Goal: Task Accomplishment & Management: Complete application form

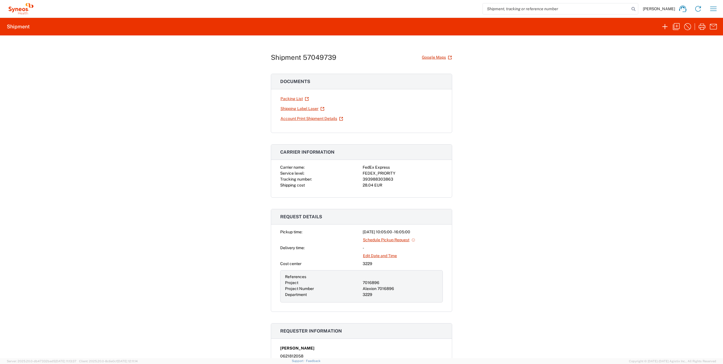
drag, startPoint x: 275, startPoint y: 174, endPoint x: 284, endPoint y: 171, distance: 9.4
click at [275, 174] on div "Carrier name: FedEx Express Service level: FEDEX_PRIORITY Tracking number: 3939…" at bounding box center [361, 180] width 181 height 33
drag, startPoint x: 360, startPoint y: 173, endPoint x: 395, endPoint y: 178, distance: 35.2
click at [395, 178] on div "Carrier name: FedEx Express Service level: FEDEX_PRIORITY Tracking number: 3939…" at bounding box center [361, 176] width 163 height 24
click at [280, 171] on span "Service level:" at bounding box center [292, 173] width 24 height 5
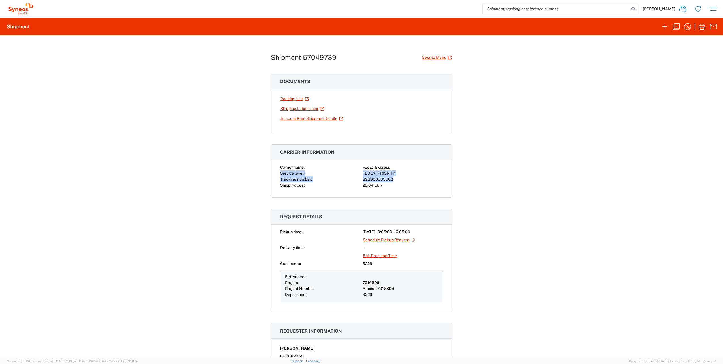
drag, startPoint x: 278, startPoint y: 170, endPoint x: 396, endPoint y: 178, distance: 118.3
click at [396, 178] on div "Carrier name: FedEx Express Service level: FEDEX_PRIORITY Tracking number: 3939…" at bounding box center [361, 176] width 163 height 24
copy div "Service level: FEDEX_PRIORITY Tracking number: 393988303863"
click at [578, 8] on input "search" at bounding box center [555, 8] width 147 height 11
click at [665, 27] on icon "button" at bounding box center [664, 26] width 5 height 5
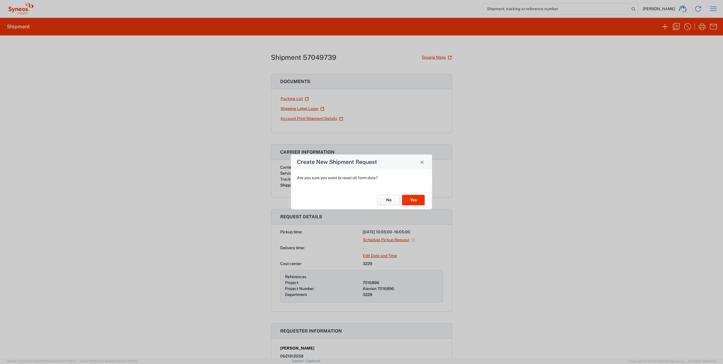
click at [390, 199] on button "No" at bounding box center [388, 200] width 23 height 10
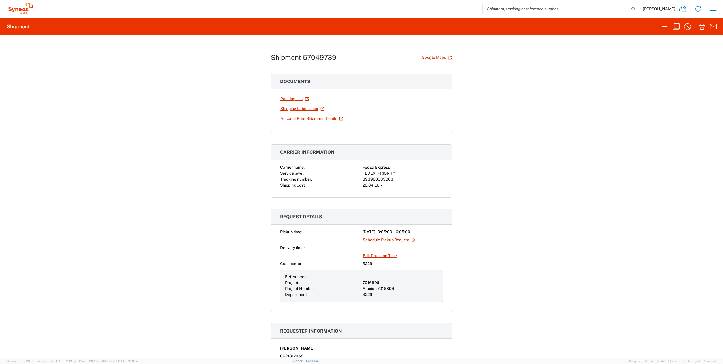
drag, startPoint x: 533, startPoint y: 199, endPoint x: 597, endPoint y: 167, distance: 71.7
click at [536, 198] on div "Shipment 57049739 Google Maps Documents Packing List Shipping Label Laser Accou…" at bounding box center [361, 196] width 723 height 322
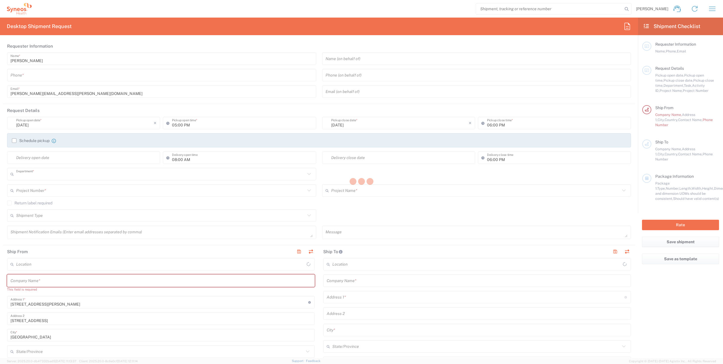
type input "3229"
type input "France"
click at [81, 78] on div at bounding box center [361, 182] width 723 height 364
click at [100, 76] on div at bounding box center [361, 182] width 723 height 364
type input "Syneos Health France SARL"
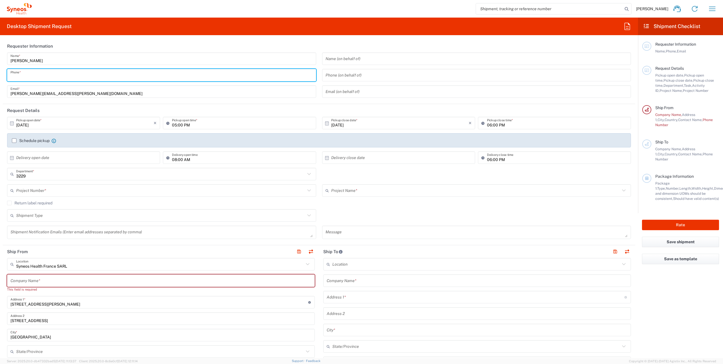
click at [87, 76] on input "tel" at bounding box center [161, 75] width 302 height 10
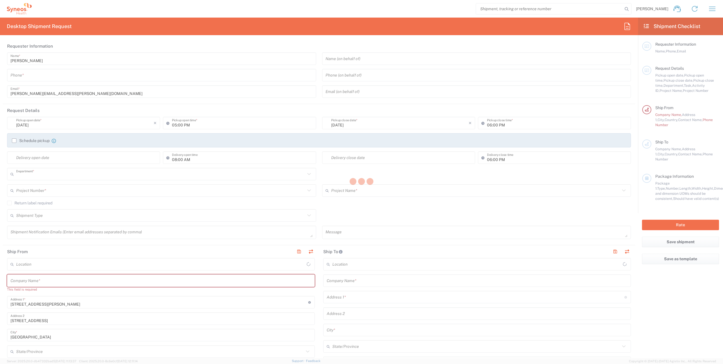
type input "3229"
type input "France"
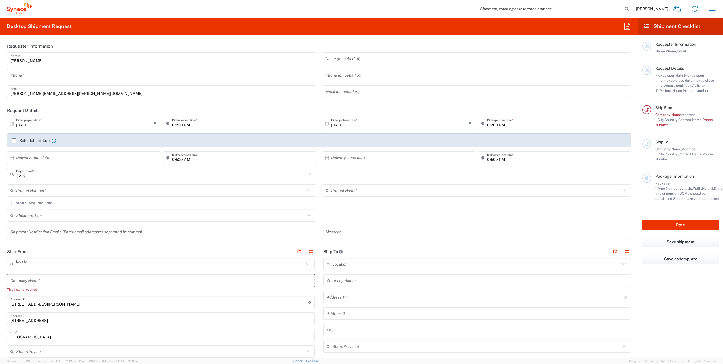
type input "Syneos Health France SARL"
click at [62, 281] on input "text" at bounding box center [160, 280] width 301 height 10
click at [56, 281] on input "text" at bounding box center [160, 280] width 301 height 10
click at [54, 284] on input "text" at bounding box center [160, 280] width 301 height 10
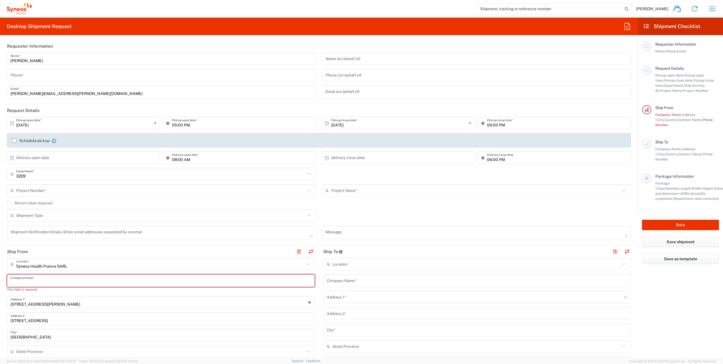
click at [84, 280] on input "text" at bounding box center [160, 280] width 301 height 10
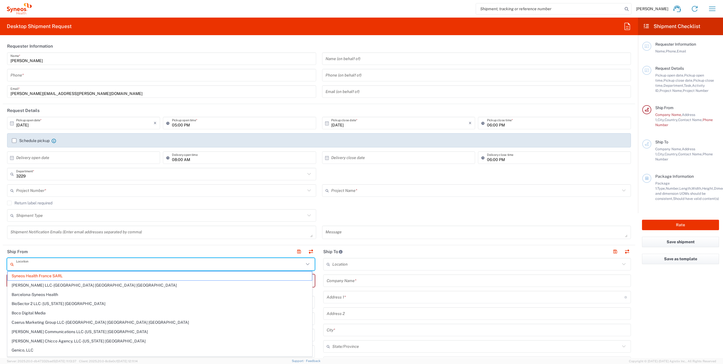
drag, startPoint x: 86, startPoint y: 266, endPoint x: 82, endPoint y: 266, distance: 3.4
click at [82, 266] on input "text" at bounding box center [160, 264] width 288 height 10
type input "f"
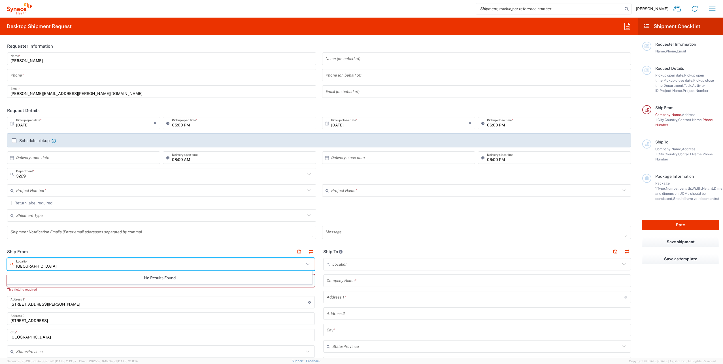
type input "paris"
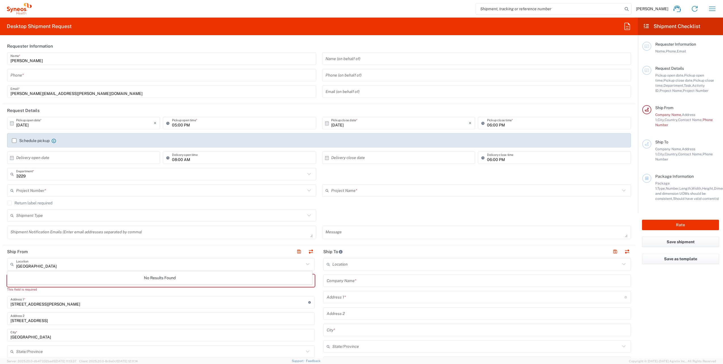
drag, startPoint x: 63, startPoint y: 268, endPoint x: 5, endPoint y: 265, distance: 57.5
click at [56, 264] on input "text" at bounding box center [160, 264] width 288 height 10
type input "Syneos Health France SARL"
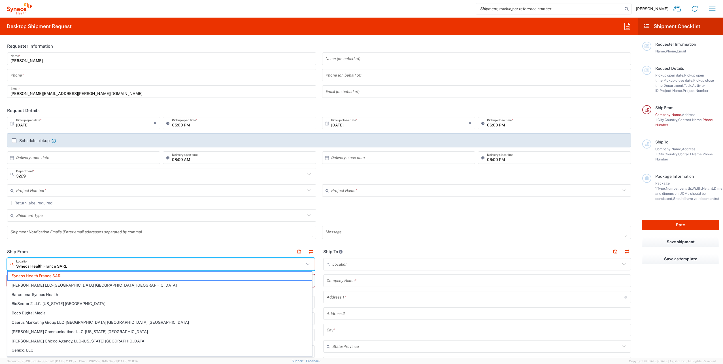
click at [59, 266] on input "Syneos Health France SARL" at bounding box center [160, 264] width 288 height 10
drag, startPoint x: 64, startPoint y: 267, endPoint x: 79, endPoint y: 265, distance: 14.8
click at [64, 266] on input "Syneos Health France SARL" at bounding box center [160, 264] width 288 height 10
click at [55, 276] on span "Syneos Health France SARL" at bounding box center [160, 275] width 304 height 9
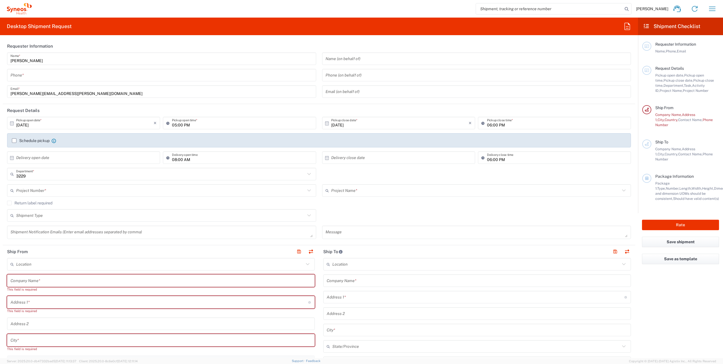
click at [99, 281] on input "text" at bounding box center [160, 280] width 301 height 10
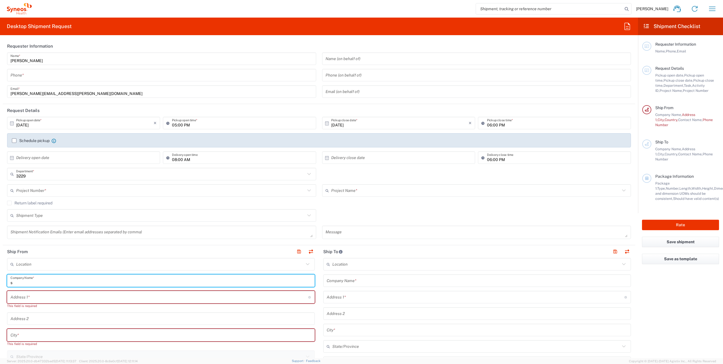
type input "sy"
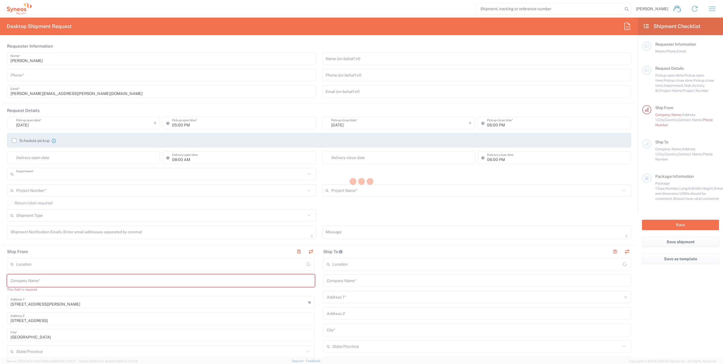
type input "3229"
type input "[GEOGRAPHIC_DATA]"
type input "Syneos Health France SARL"
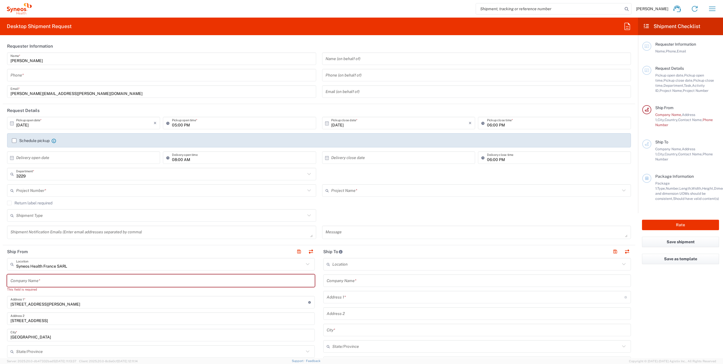
click at [63, 280] on input "text" at bounding box center [160, 280] width 301 height 10
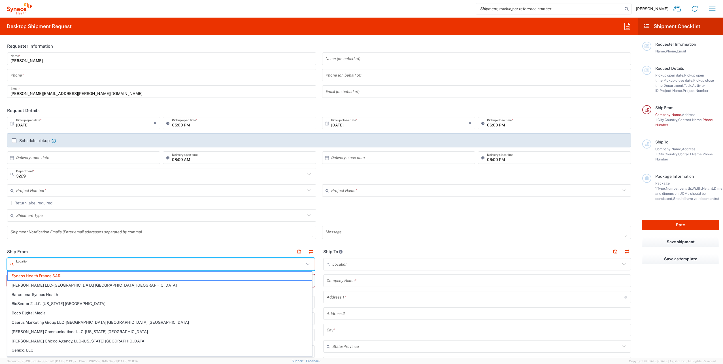
drag, startPoint x: 28, startPoint y: 261, endPoint x: 19, endPoint y: 262, distance: 8.5
click at [19, 262] on input "text" at bounding box center [160, 264] width 288 height 10
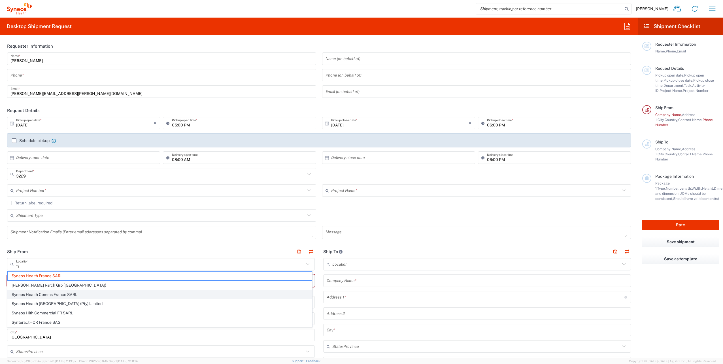
click at [59, 291] on span "Syneos Health Comms France SARL" at bounding box center [160, 294] width 304 height 9
type input "Syneos Health Comms France SARL"
type input "[STREET_ADDRESS][PERSON_NAME]."
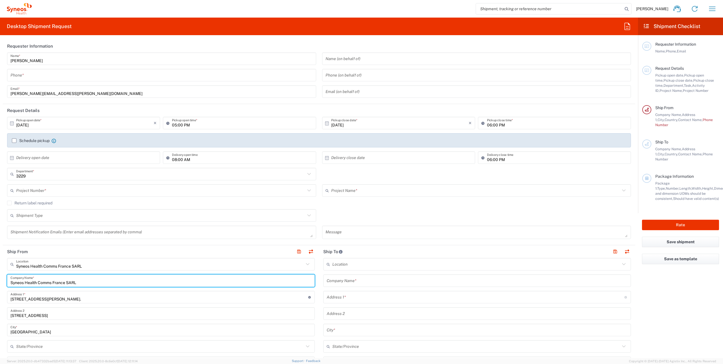
click at [85, 282] on input "Syneos Health Comms France SARL" at bounding box center [160, 280] width 301 height 10
click at [119, 246] on header "Ship From" at bounding box center [161, 251] width 316 height 13
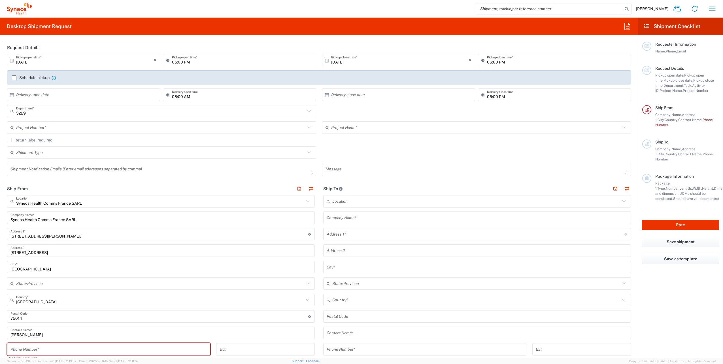
scroll to position [85, 0]
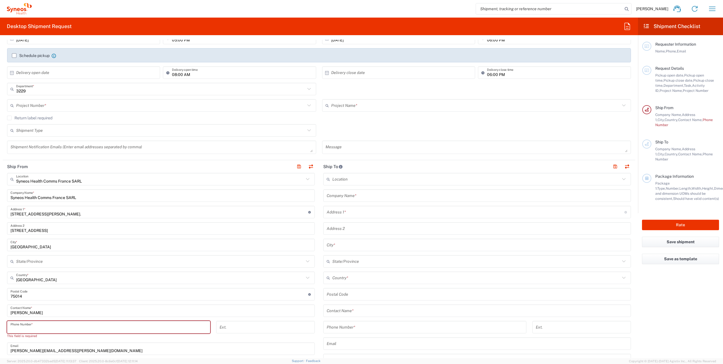
click at [72, 326] on input "tel" at bounding box center [108, 327] width 196 height 10
type input "0621812058"
type input "[PERSON_NAME][EMAIL_ADDRESS][PERSON_NAME][DOMAIN_NAME]"
type input "Europe"
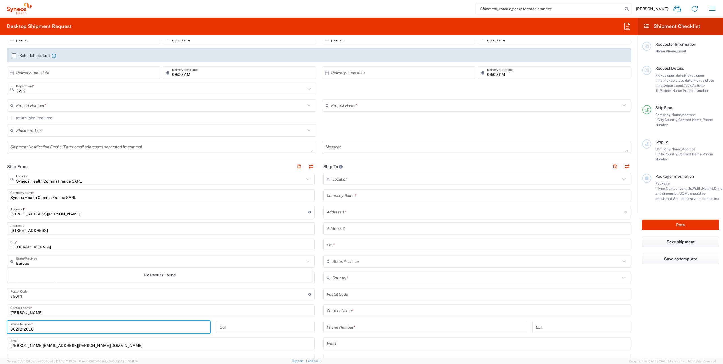
click at [380, 196] on input "text" at bounding box center [476, 196] width 301 height 10
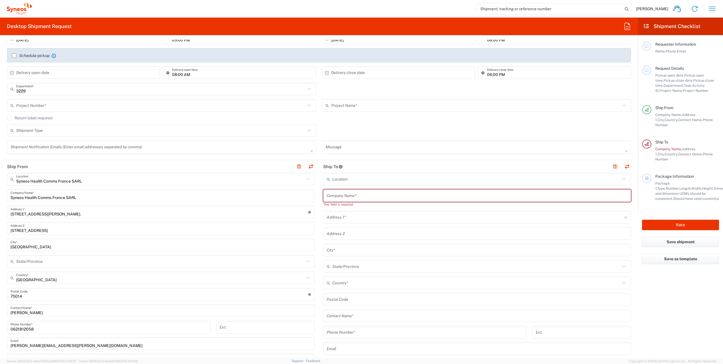
drag, startPoint x: 358, startPoint y: 197, endPoint x: 338, endPoint y: 198, distance: 20.1
click at [358, 197] on input "text" at bounding box center [476, 196] width 301 height 10
paste input "HOPITAUX UNIVERSITAIRES DE STRASBOURG"
drag, startPoint x: 412, startPoint y: 200, endPoint x: 312, endPoint y: 190, distance: 101.0
click at [412, 200] on div "HOPITAUX UNIVERSITAIRES DE STRASBOURG Company Name *" at bounding box center [476, 195] width 307 height 12
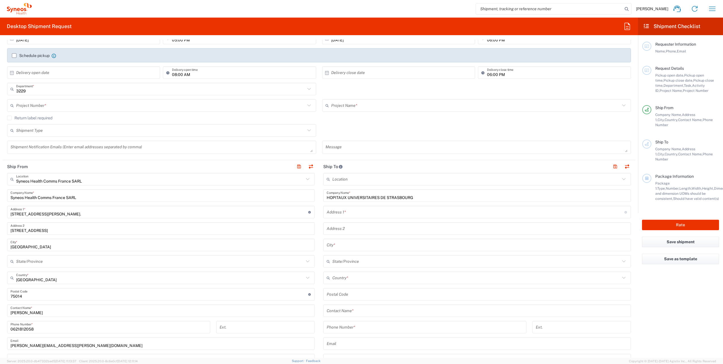
click at [416, 196] on input "HOPITAUX UNIVERSITAIRES DE STRASBOURG" at bounding box center [476, 196] width 301 height 10
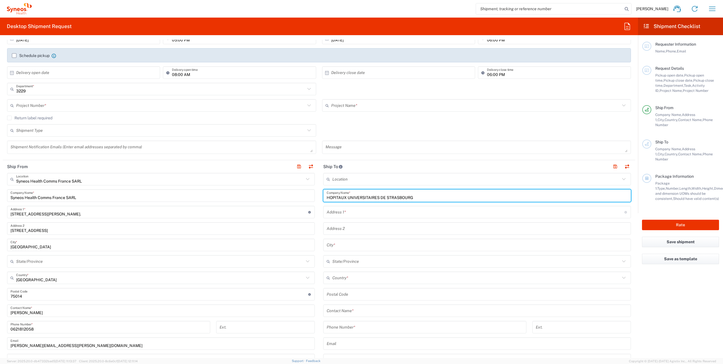
drag, startPoint x: 312, startPoint y: 190, endPoint x: 232, endPoint y: 227, distance: 87.9
click at [312, 194] on div "Ship From Syneos Health Comms [GEOGRAPHIC_DATA] SARL Location Syneos Health Com…" at bounding box center [319, 294] width 632 height 269
paste input "Nouvel Hôpital Civil"
type input "Nouvel Hôpital Civil"
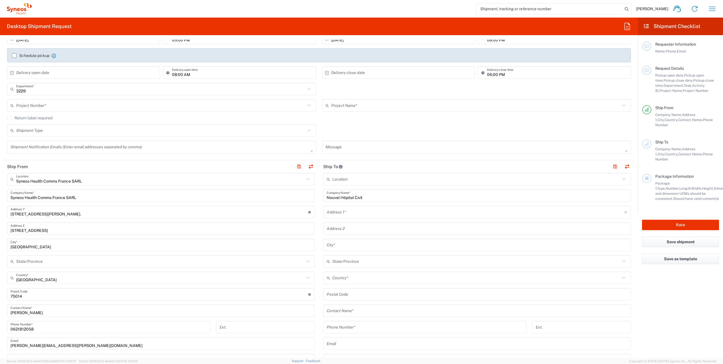
click at [343, 228] on input "text" at bounding box center [476, 228] width 301 height 10
paste input "Secteur des Essais Cliniques"
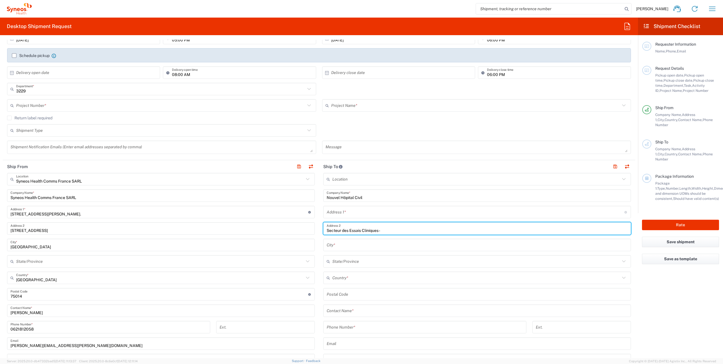
paste input "Service Pharmacie-Stérilisation"
type input "Secteur des Essais Cliniques - Service Pharmacie-Stérilisation"
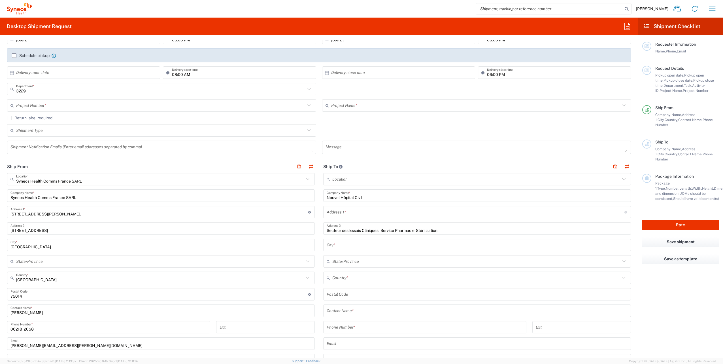
click at [345, 246] on input "text" at bounding box center [476, 245] width 301 height 10
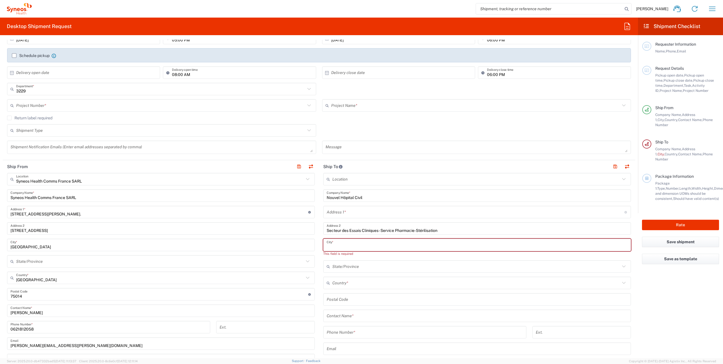
click at [353, 332] on input "tel" at bounding box center [424, 332] width 196 height 10
paste input "T 03 69 55 16 72"
click at [352, 332] on input "T 03 69 55 16 72" at bounding box center [424, 332] width 196 height 10
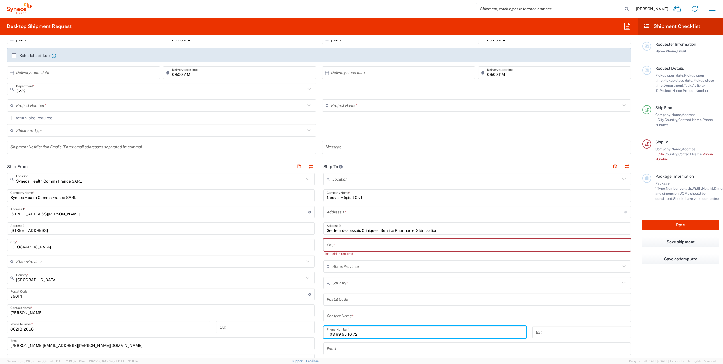
click at [349, 331] on input "T 03 69 55 16 72" at bounding box center [424, 332] width 196 height 10
type input "T 03 69 55 16 72"
click at [348, 246] on input "text" at bounding box center [476, 245] width 301 height 10
type input "stra"
click at [368, 317] on div "Location [PERSON_NAME] LLC-[GEOGRAPHIC_DATA] [GEOGRAPHIC_DATA] [GEOGRAPHIC_DATA…" at bounding box center [476, 294] width 307 height 243
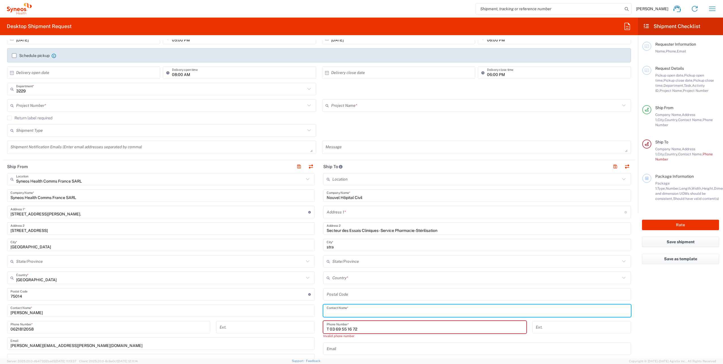
click at [342, 309] on input "text" at bounding box center [476, 311] width 301 height 10
paste input "[PERSON_NAME]"
type input "[PERSON_NAME]/"
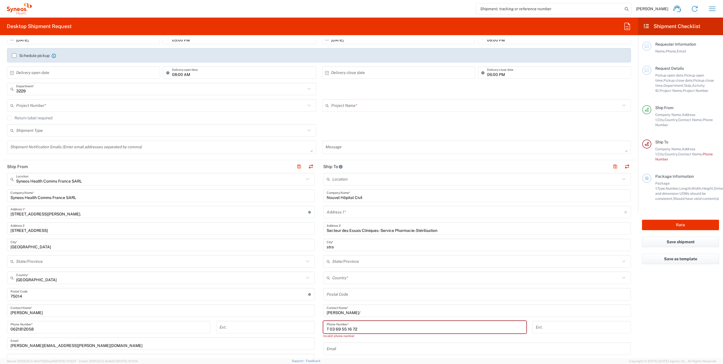
click at [356, 350] on input "text" at bounding box center [476, 348] width 301 height 10
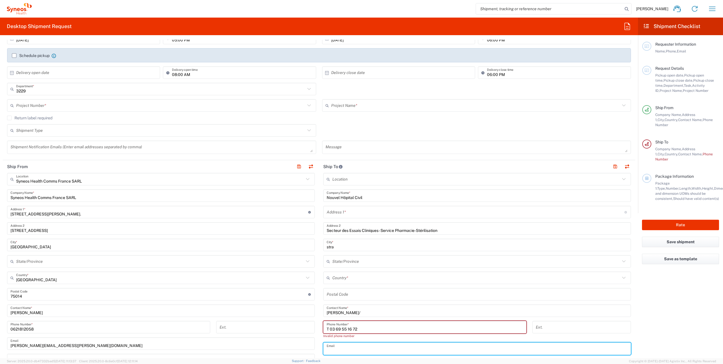
paste input "[URL][DOMAIN_NAME]"
type input "[URL][DOMAIN_NAME]"
drag, startPoint x: 447, startPoint y: 350, endPoint x: 313, endPoint y: 346, distance: 133.1
click at [313, 347] on div "Ship From Syneos Health Comms [GEOGRAPHIC_DATA] SARL Location Syneos Health Com…" at bounding box center [319, 294] width 632 height 269
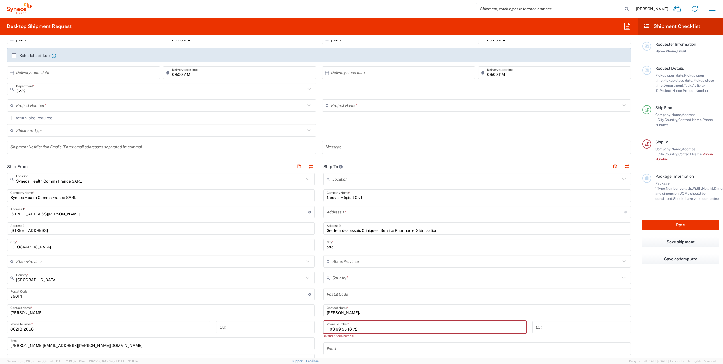
drag, startPoint x: 433, startPoint y: 356, endPoint x: 351, endPoint y: 346, distance: 82.7
click at [433, 355] on div "Location [PERSON_NAME] LLC-[GEOGRAPHIC_DATA] [GEOGRAPHIC_DATA] [GEOGRAPHIC_DATA…" at bounding box center [476, 294] width 307 height 243
click at [436, 350] on input "text" at bounding box center [476, 348] width 301 height 10
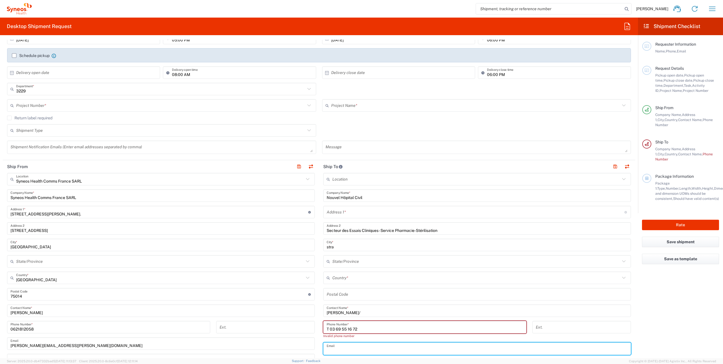
click at [330, 346] on input "text" at bounding box center [476, 348] width 301 height 10
paste input "[PERSON_NAME] <[PERSON_NAME][EMAIL_ADDRESS][PERSON_NAME][DOMAIN_NAME]>"
click at [487, 302] on div "Location [PERSON_NAME] LLC-[GEOGRAPHIC_DATA] [GEOGRAPHIC_DATA] [GEOGRAPHIC_DATA…" at bounding box center [476, 297] width 307 height 248
click at [354, 351] on input "[PERSON_NAME] <[PERSON_NAME][EMAIL_ADDRESS][PERSON_NAME][DOMAIN_NAME]>" at bounding box center [476, 348] width 301 height 10
drag, startPoint x: 358, startPoint y: 349, endPoint x: 323, endPoint y: 347, distance: 34.9
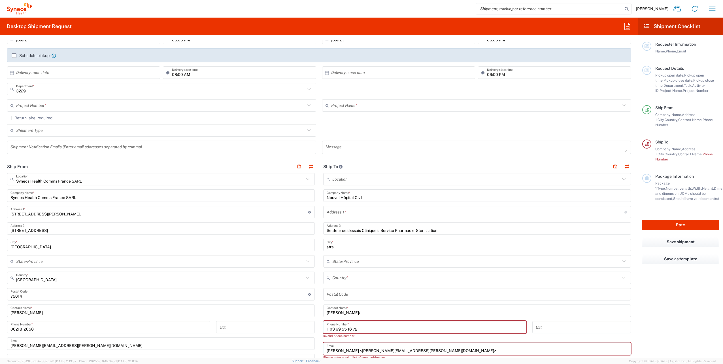
click at [323, 347] on div "[PERSON_NAME] <[PERSON_NAME][EMAIL_ADDRESS][PERSON_NAME][DOMAIN_NAME]> Email" at bounding box center [476, 348] width 307 height 12
click at [405, 349] on input "[PERSON_NAME][EMAIL_ADDRESS][PERSON_NAME][DOMAIN_NAME]>" at bounding box center [476, 348] width 301 height 10
type input "[PERSON_NAME][EMAIL_ADDRESS][PERSON_NAME][DOMAIN_NAME]"
drag, startPoint x: 415, startPoint y: 290, endPoint x: 411, endPoint y: 280, distance: 10.8
click at [415, 290] on input "undefined" at bounding box center [476, 294] width 301 height 10
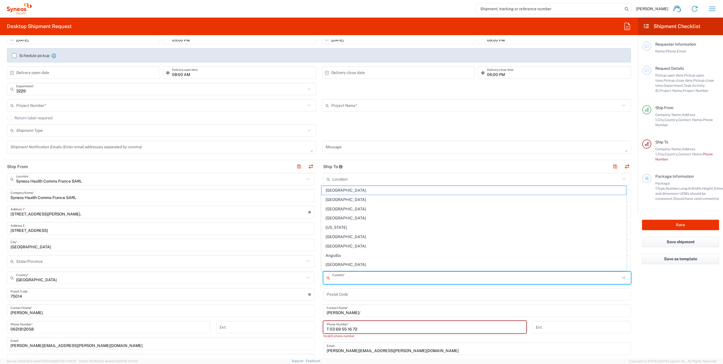
click at [411, 280] on input "text" at bounding box center [476, 278] width 288 height 10
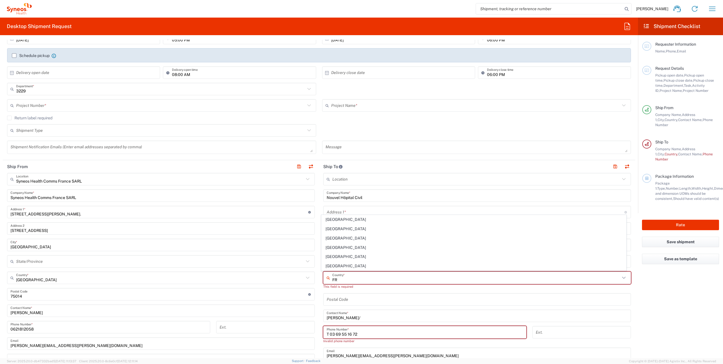
type input "[GEOGRAPHIC_DATA]"
type input "Yes"
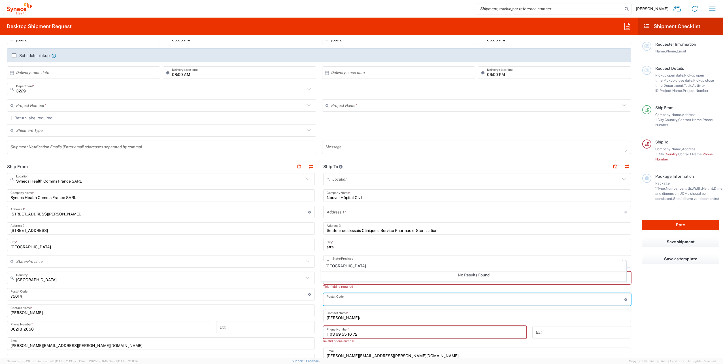
drag, startPoint x: 429, startPoint y: 297, endPoint x: 336, endPoint y: 297, distance: 92.6
click at [429, 297] on input "undefined" at bounding box center [475, 299] width 298 height 10
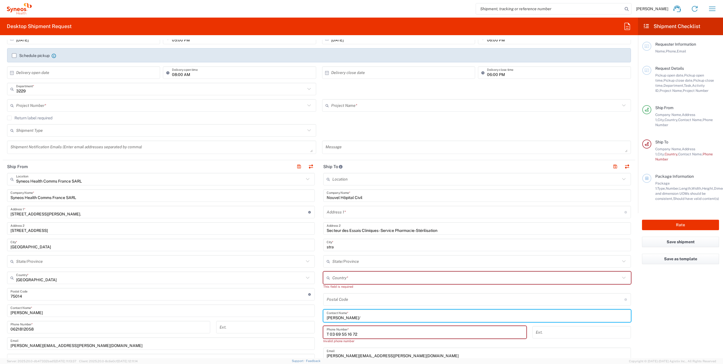
click at [377, 316] on input "[PERSON_NAME]/" at bounding box center [476, 316] width 301 height 10
paste input "[PERSON_NAME]"
type input "[PERSON_NAME]/[PERSON_NAME]"
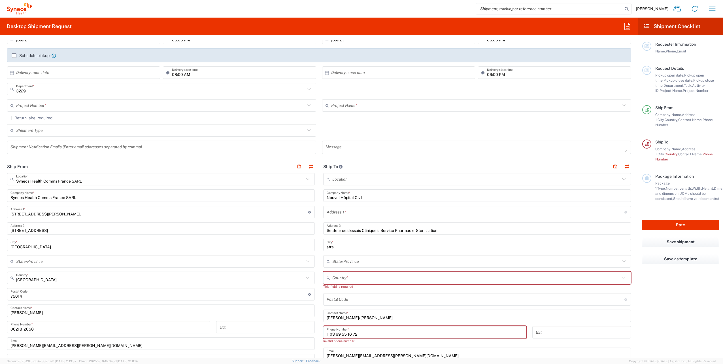
click at [358, 211] on input "text" at bounding box center [475, 212] width 298 height 10
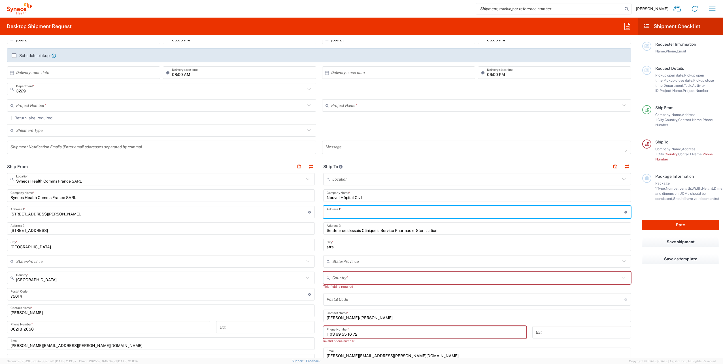
click at [336, 213] on input "text" at bounding box center [475, 212] width 298 height 10
paste input "[STREET_ADDRESS]"
type input "[STREET_ADDRESS]"
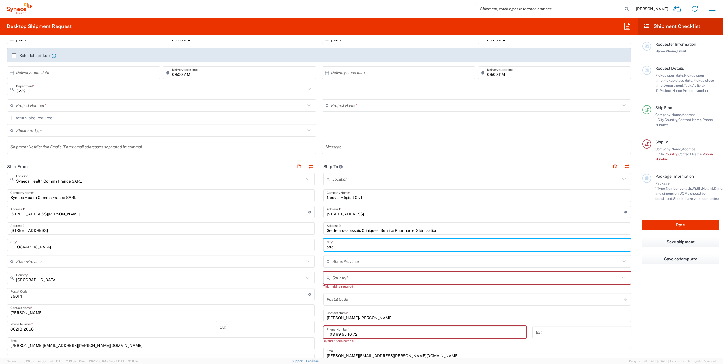
click at [347, 248] on input "stra" at bounding box center [476, 245] width 301 height 10
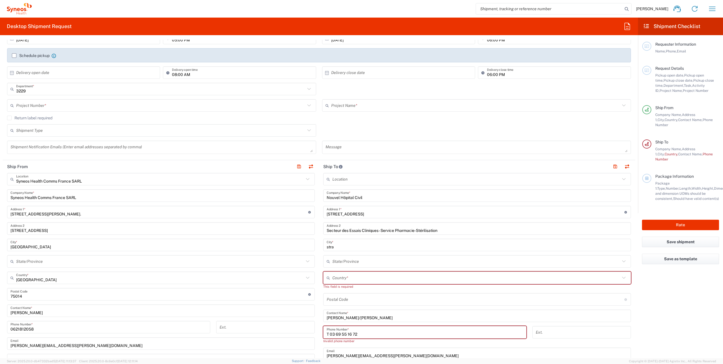
drag, startPoint x: 346, startPoint y: 246, endPoint x: 341, endPoint y: 247, distance: 4.9
click at [345, 247] on input "stra" at bounding box center [476, 245] width 301 height 10
click at [319, 249] on main "Location [PERSON_NAME] LLC-[GEOGRAPHIC_DATA] [GEOGRAPHIC_DATA] [GEOGRAPHIC_DATA…" at bounding box center [477, 297] width 316 height 248
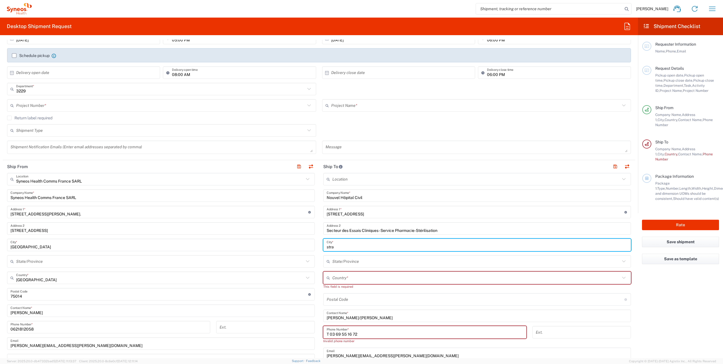
paste input "[GEOGRAPHIC_DATA]"
type input "[GEOGRAPHIC_DATA]"
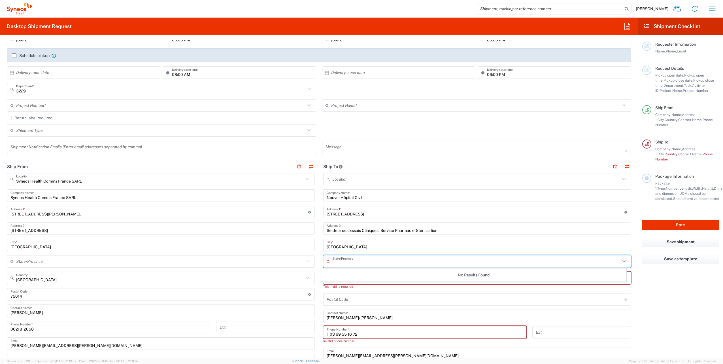
click at [339, 259] on input "text" at bounding box center [476, 261] width 288 height 10
type input "67091"
drag, startPoint x: 668, startPoint y: 285, endPoint x: 437, endPoint y: 267, distance: 231.5
click at [667, 287] on agx-form-checklist "Shipment Checklist Requester Information Name, Phone, Email Request Details Pic…" at bounding box center [680, 188] width 85 height 340
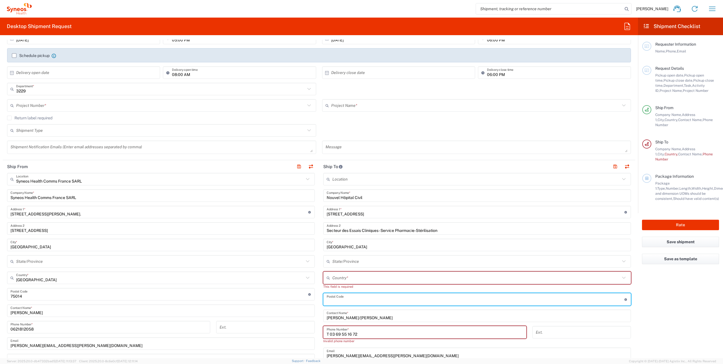
click at [335, 298] on input "undefined" at bounding box center [475, 299] width 298 height 10
type input "67091"
click at [355, 279] on input "text" at bounding box center [476, 278] width 288 height 10
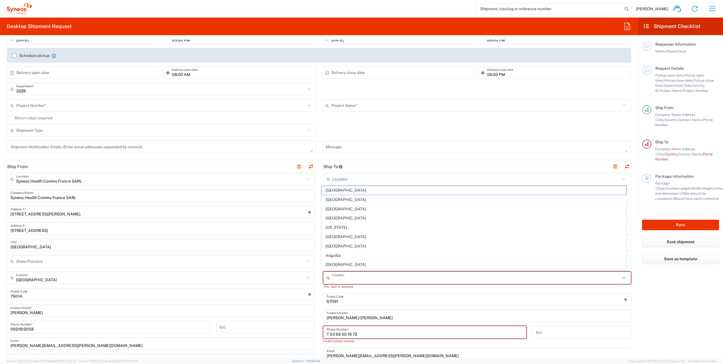
type input "[GEOGRAPHIC_DATA]"
type input "Yes"
click at [665, 321] on agx-form-checklist "Shipment Checklist Requester Information Name, Phone, Email Request Details Pic…" at bounding box center [680, 188] width 85 height 340
click at [351, 277] on input "text" at bounding box center [476, 278] width 288 height 10
type input "[GEOGRAPHIC_DATA]"
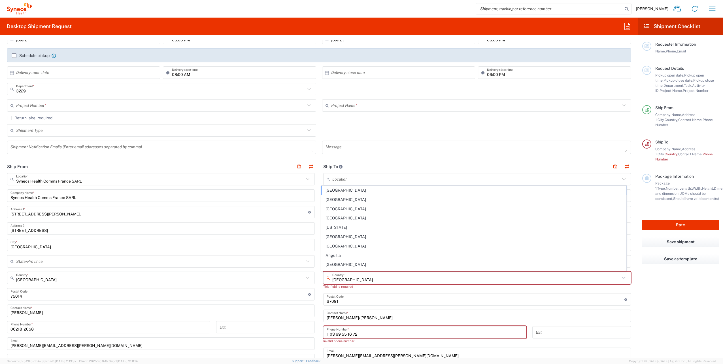
type input "Yes"
click at [644, 307] on agx-form-checklist "Shipment Checklist Requester Information Name, Phone, Email Request Details Pic…" at bounding box center [680, 188] width 85 height 340
click at [366, 276] on input "text" at bounding box center [476, 278] width 288 height 10
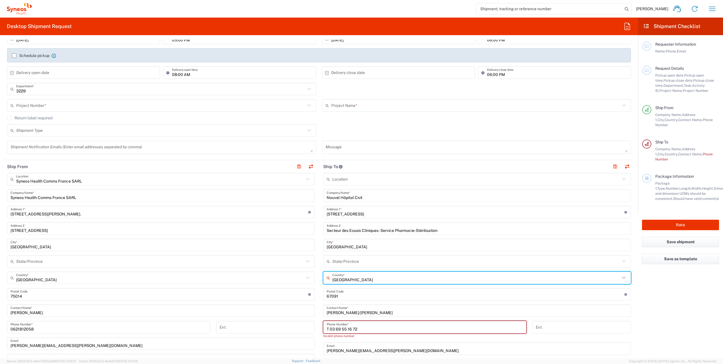
type input "[GEOGRAPHIC_DATA]"
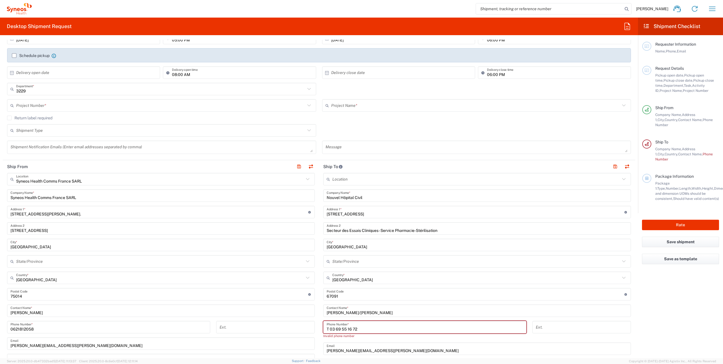
click at [665, 327] on agx-form-checklist "Shipment Checklist Requester Information Name, Phone, Email Request Details Pic…" at bounding box center [680, 188] width 85 height 340
click at [327, 327] on input "T 03 69 55 16 72" at bounding box center [424, 327] width 196 height 10
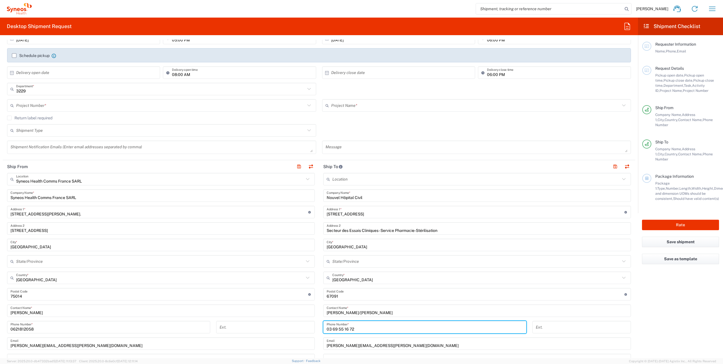
type input "03 69 55 16 72"
click at [649, 330] on agx-form-checklist "Shipment Checklist Requester Information Name, Phone, Email Request Details Pic…" at bounding box center [680, 188] width 85 height 340
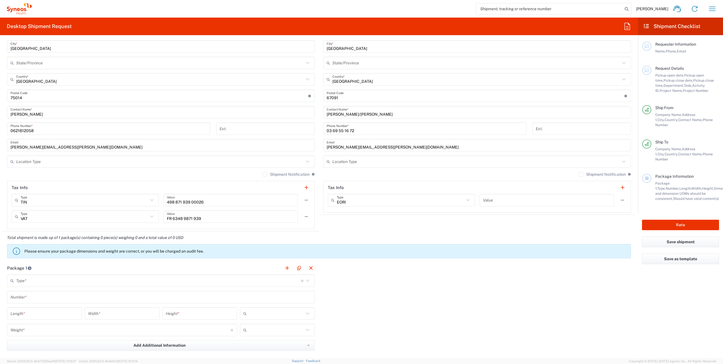
scroll to position [368, 0]
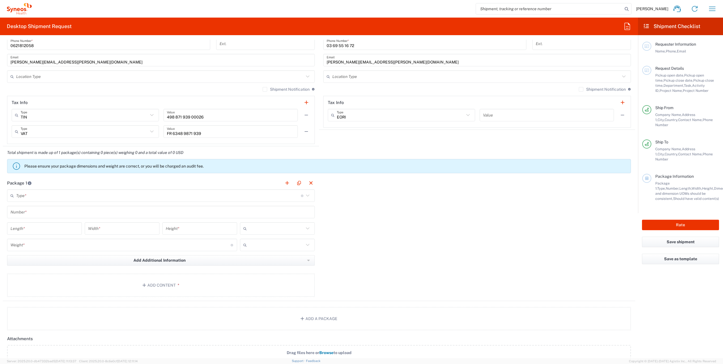
click at [281, 197] on input "text" at bounding box center [158, 196] width 285 height 10
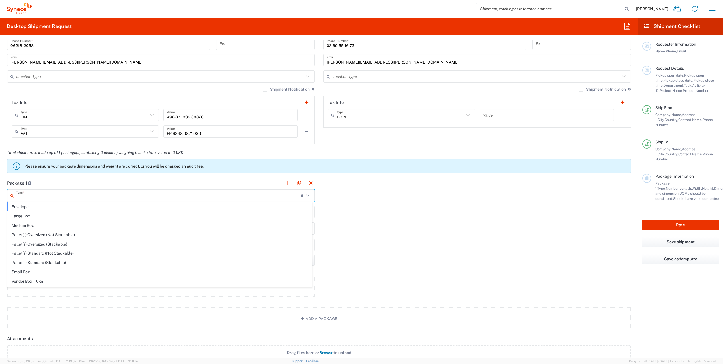
click at [88, 271] on span "Small Box" at bounding box center [160, 271] width 304 height 9
type input "Small Box"
type input "12.25"
type input "11"
type input "1.5"
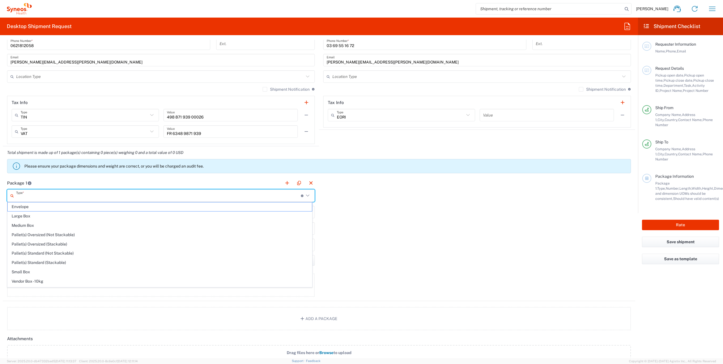
type input "in"
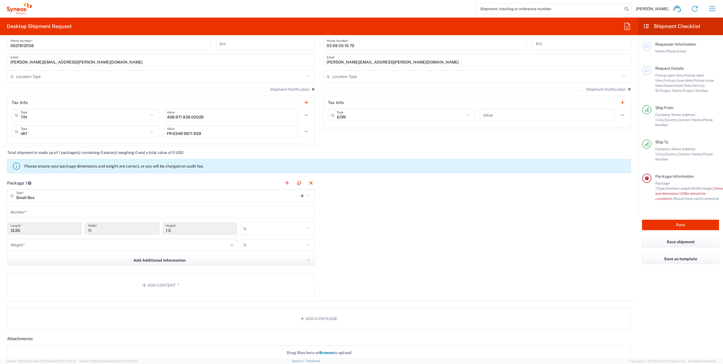
click at [259, 229] on input "text" at bounding box center [276, 228] width 55 height 9
click at [253, 249] on span "cm" at bounding box center [275, 248] width 73 height 9
type input "31.12"
type input "27.94"
type input "3.81"
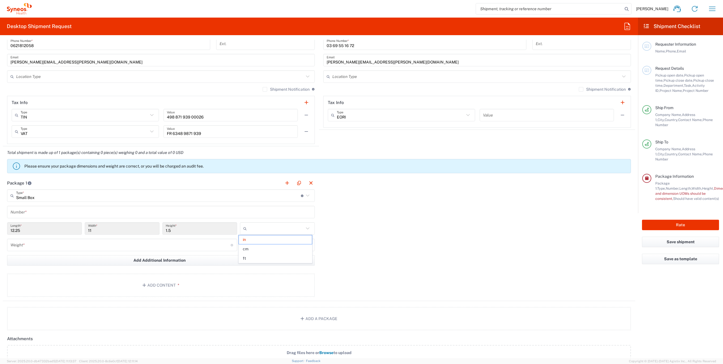
type input "cm"
click at [141, 240] on input "number" at bounding box center [120, 245] width 220 height 10
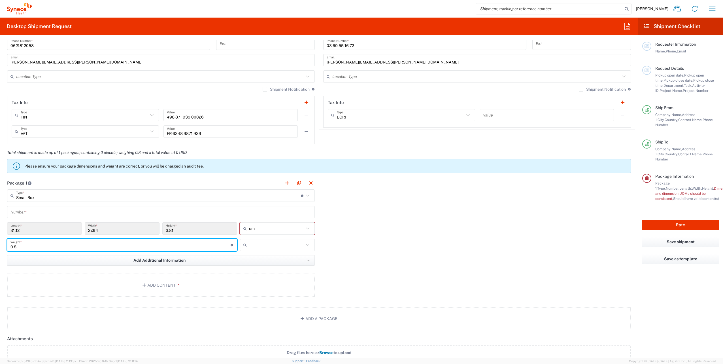
drag, startPoint x: 59, startPoint y: 247, endPoint x: 7, endPoint y: 244, distance: 52.8
click at [7, 244] on div "0.8 Weight * Total weight of package(s) in pounds or kilograms" at bounding box center [122, 246] width 233 height 16
type input "1"
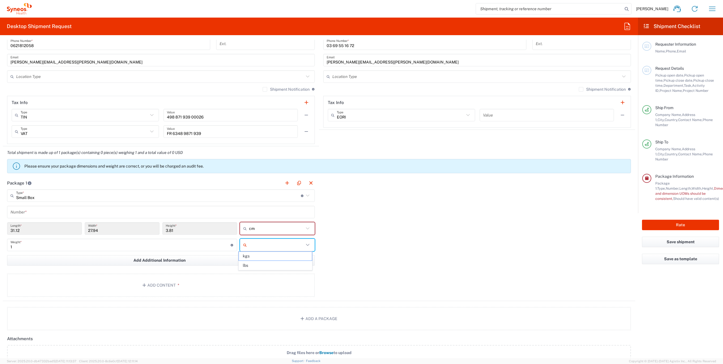
click at [262, 247] on input "text" at bounding box center [276, 244] width 55 height 9
click at [263, 257] on span "kgs" at bounding box center [275, 255] width 73 height 9
type input "kgs"
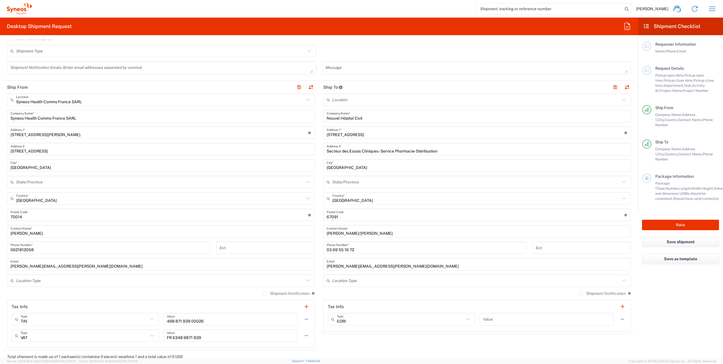
scroll to position [51, 0]
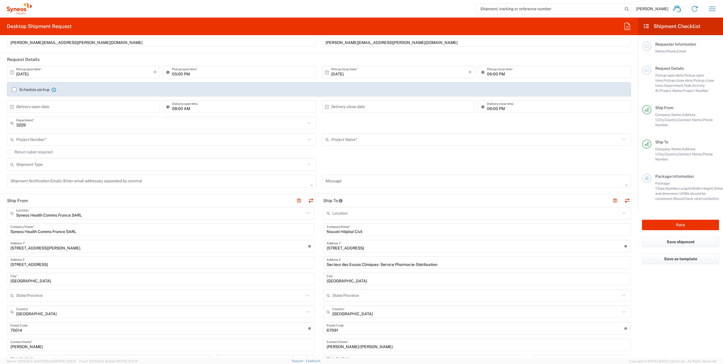
drag, startPoint x: 153, startPoint y: 71, endPoint x: 117, endPoint y: 74, distance: 36.3
click at [154, 71] on icon "×" at bounding box center [154, 71] width 3 height 9
click at [89, 73] on input "text" at bounding box center [84, 72] width 137 height 10
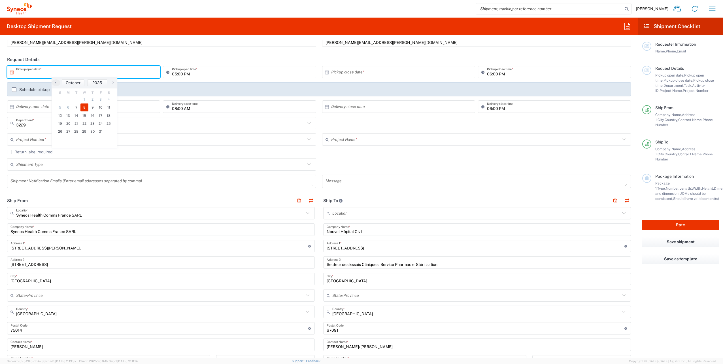
click at [86, 108] on span "8" at bounding box center [84, 107] width 8 height 8
type input "[DATE]"
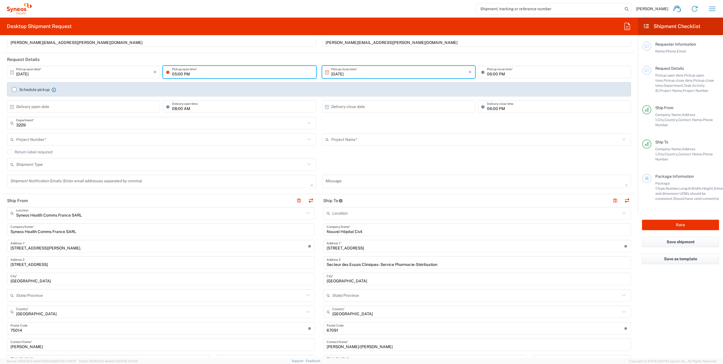
click at [220, 73] on input "05:00 PM" at bounding box center [242, 72] width 140 height 10
drag, startPoint x: 185, startPoint y: 74, endPoint x: 178, endPoint y: 74, distance: 6.8
click at [184, 74] on input "10:00 PM" at bounding box center [242, 72] width 140 height 10
type input "10:00 AM"
click at [517, 74] on input "06:00 PM" at bounding box center [557, 72] width 140 height 10
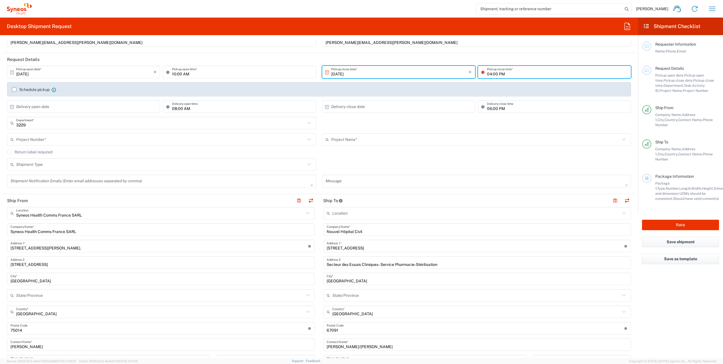
type input "04:00 PM"
click at [508, 55] on header "Request Details" at bounding box center [319, 59] width 632 height 13
drag, startPoint x: 666, startPoint y: 293, endPoint x: 684, endPoint y: 218, distance: 77.5
click at [666, 292] on agx-form-checklist "Shipment Checklist Requester Information Name, Phone, Email Request Details Pic…" at bounding box center [680, 188] width 85 height 340
click at [684, 219] on button "Rate" at bounding box center [680, 224] width 77 height 10
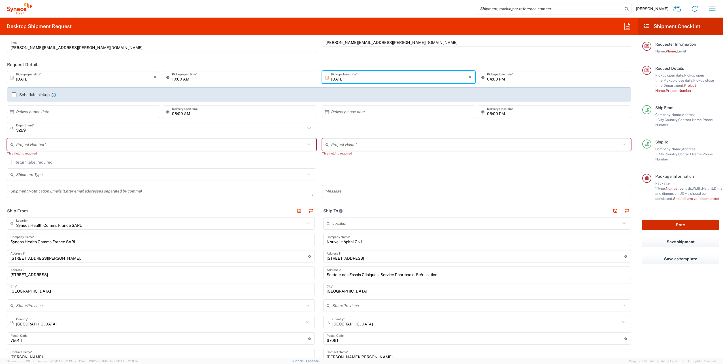
scroll to position [56, 0]
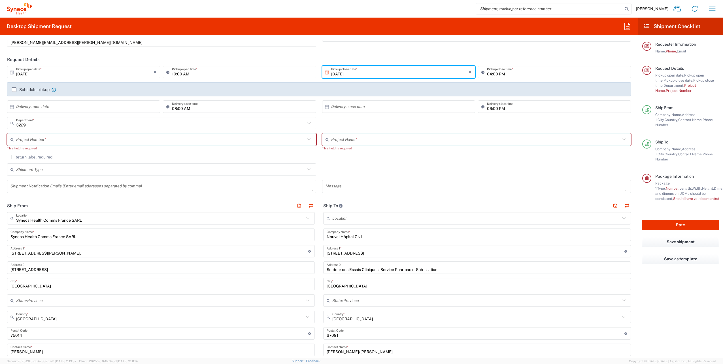
click at [113, 142] on input "text" at bounding box center [160, 139] width 289 height 10
type input "7016980"
click at [394, 170] on div "Shipment Type Batch Regular" at bounding box center [318, 171] width 629 height 16
click at [216, 139] on input "text" at bounding box center [160, 139] width 289 height 10
type input "7016896"
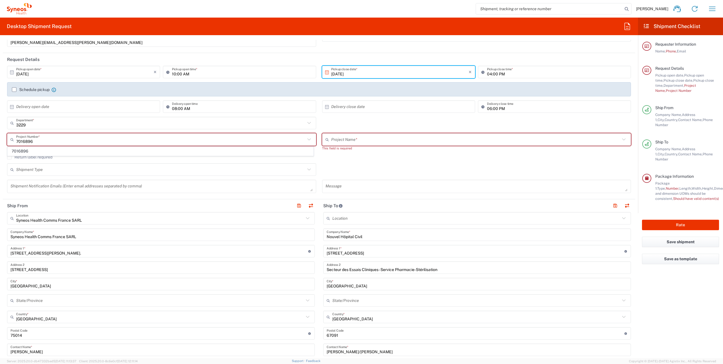
click at [382, 160] on div "Return label required" at bounding box center [318, 159] width 623 height 8
click at [171, 140] on input "text" at bounding box center [160, 139] width 289 height 10
type input "7016896"
click at [36, 152] on span "7016896" at bounding box center [161, 151] width 306 height 9
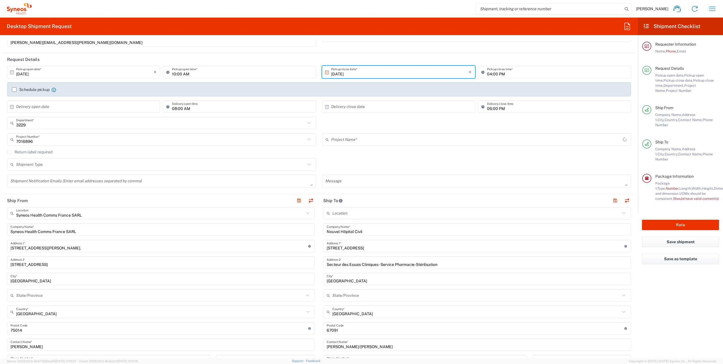
type input "Alexion 7016896"
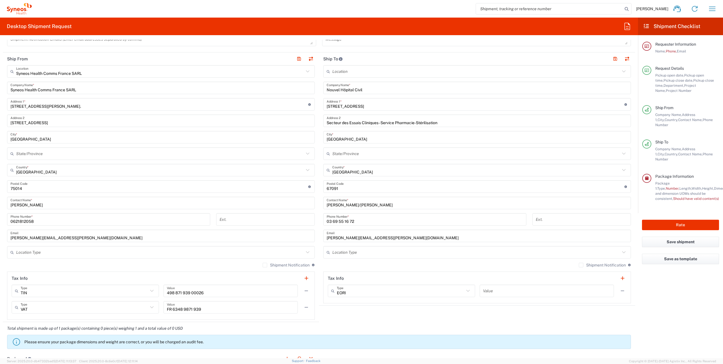
scroll to position [339, 0]
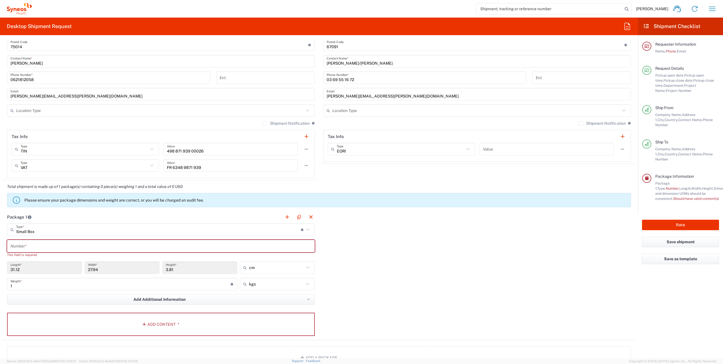
click at [269, 246] on input "text" at bounding box center [160, 246] width 301 height 10
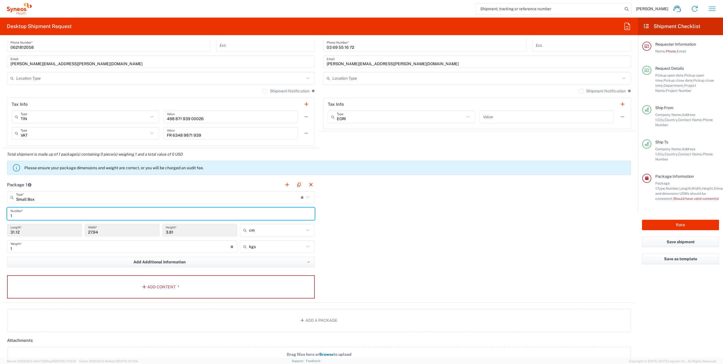
scroll to position [424, 0]
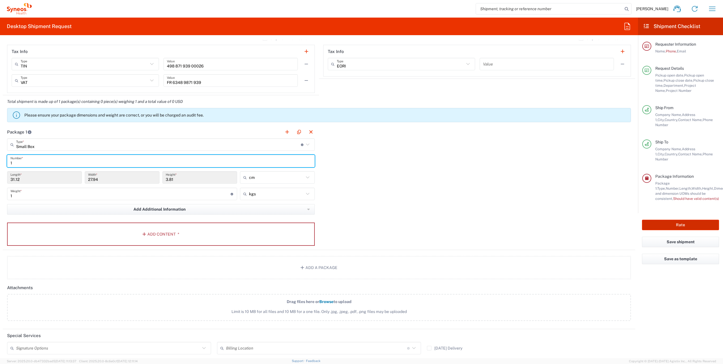
type input "1"
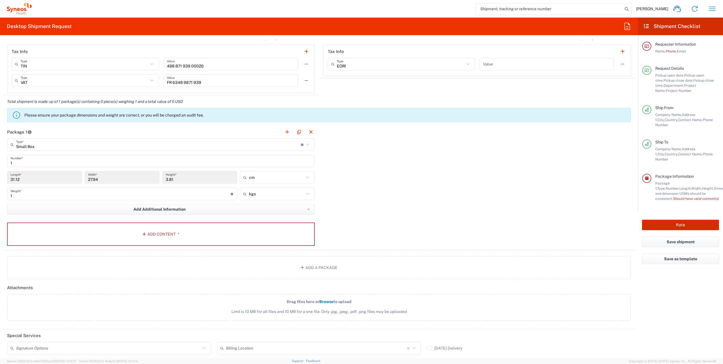
click at [684, 219] on button "Rate" at bounding box center [680, 224] width 77 height 10
type input "7016896"
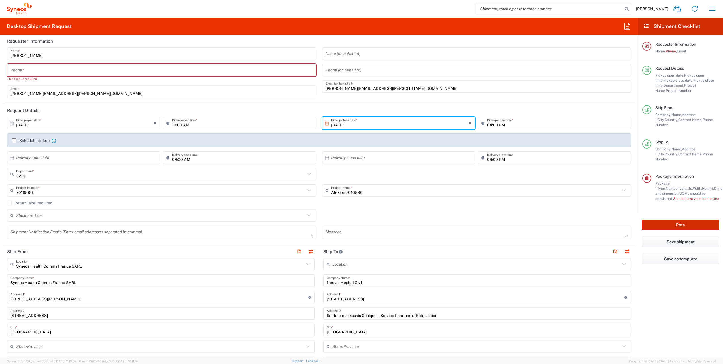
scroll to position [0, 0]
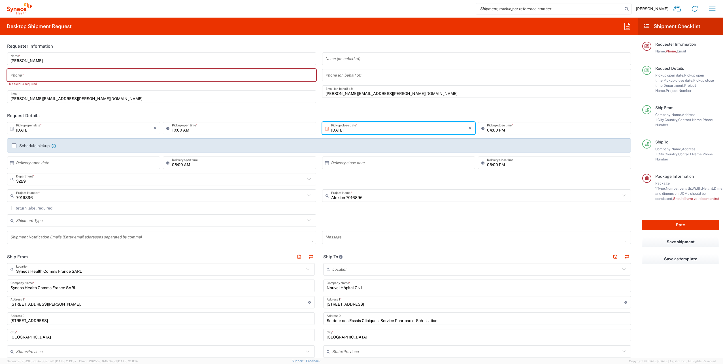
click at [42, 75] on input "tel" at bounding box center [161, 75] width 302 height 10
type input "0621812058"
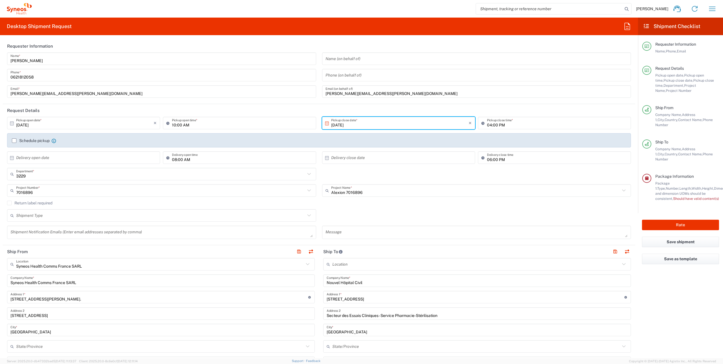
click at [663, 282] on agx-form-checklist "Shipment Checklist Requester Information Name, Phone, Email Request Details Pic…" at bounding box center [680, 188] width 85 height 340
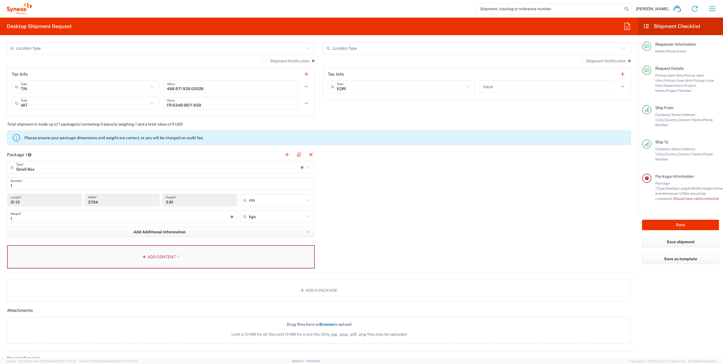
scroll to position [453, 0]
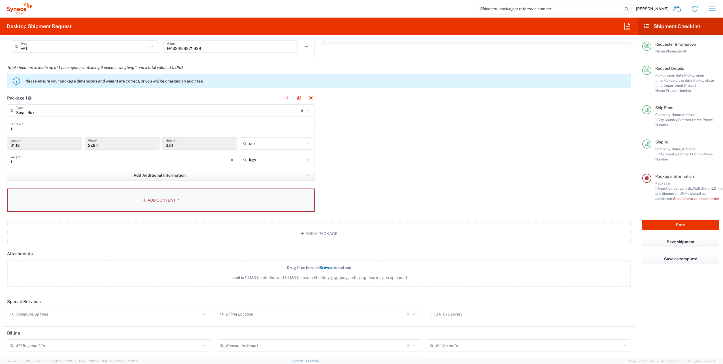
click at [209, 199] on button "Add Content *" at bounding box center [160, 199] width 307 height 23
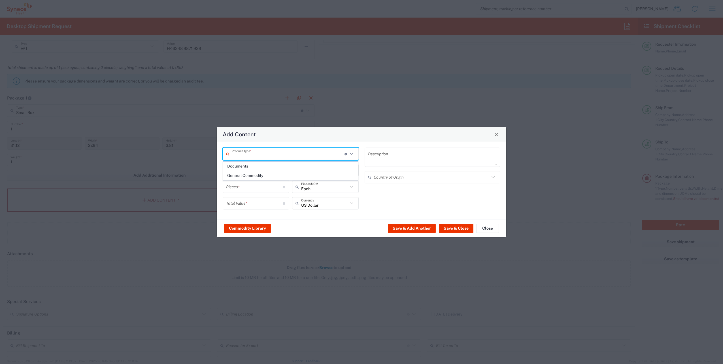
click at [257, 153] on input "text" at bounding box center [288, 154] width 113 height 10
click at [257, 166] on span "Documents" at bounding box center [290, 166] width 135 height 9
type input "Documents"
type input "1"
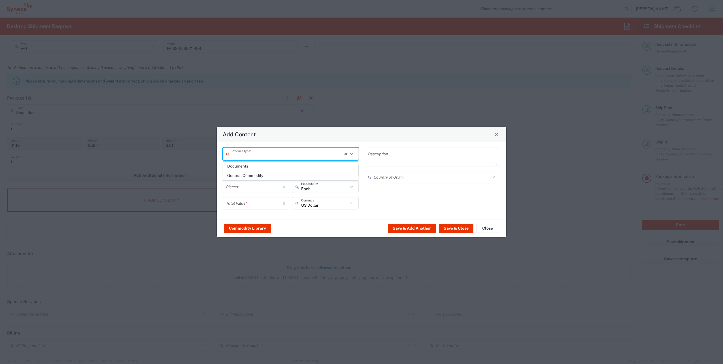
type input "1"
type textarea "Documents"
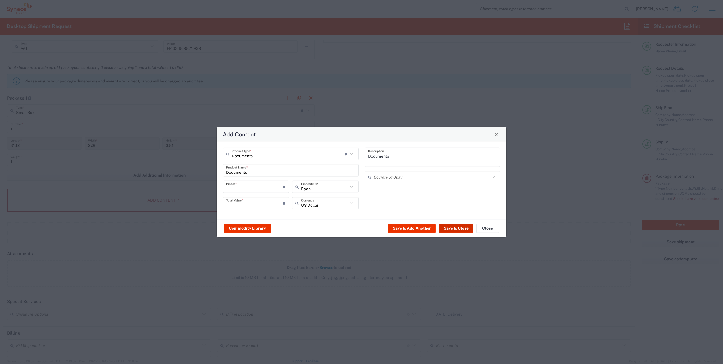
click at [452, 228] on button "Save & Close" at bounding box center [456, 227] width 35 height 9
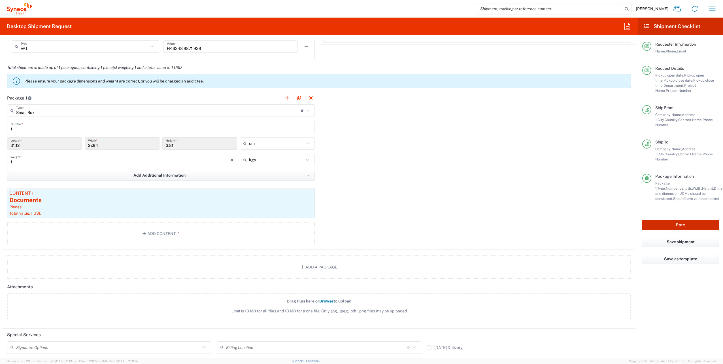
click at [679, 219] on button "Rate" at bounding box center [680, 224] width 77 height 10
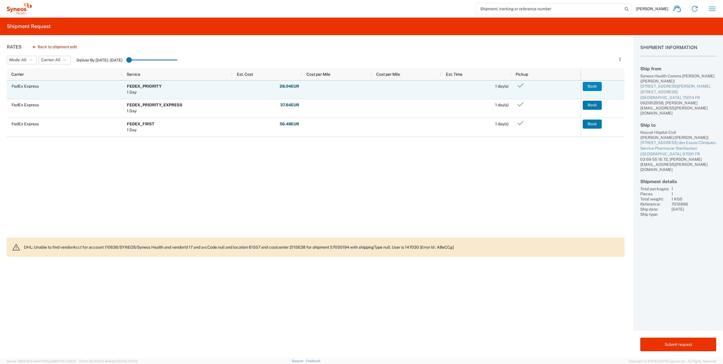
click at [593, 83] on button "Book" at bounding box center [591, 86] width 19 height 9
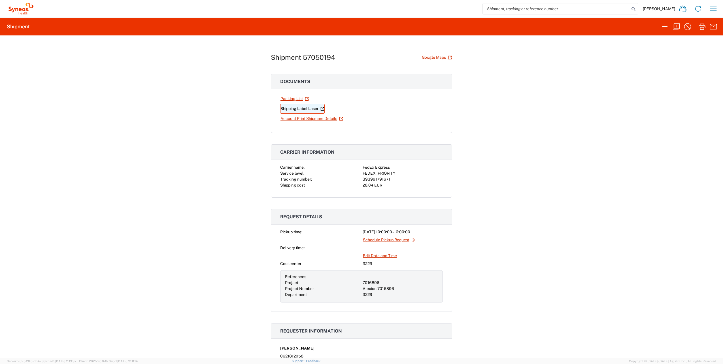
click at [311, 106] on link "Shipping Label Laser" at bounding box center [302, 109] width 44 height 10
